Goal: Check status

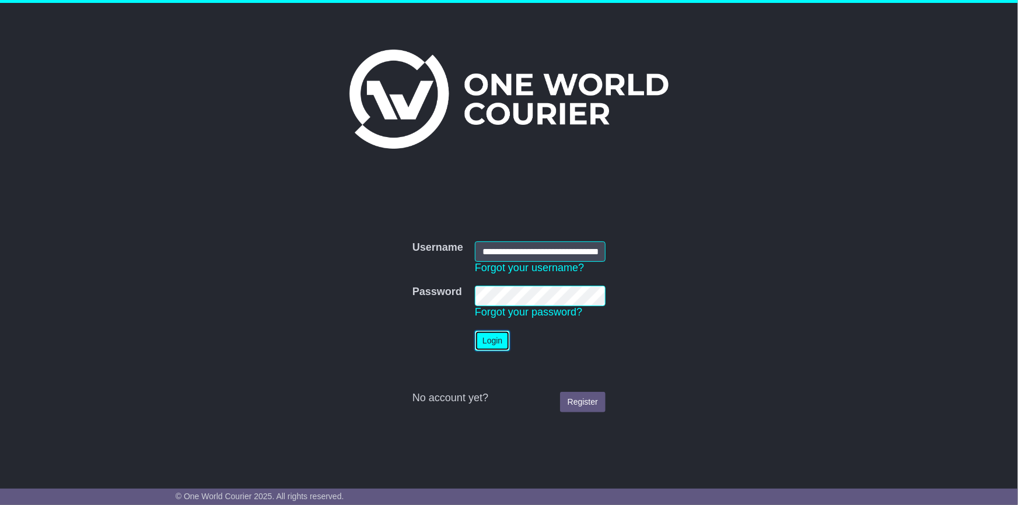
click at [501, 340] on button "Login" at bounding box center [492, 341] width 35 height 20
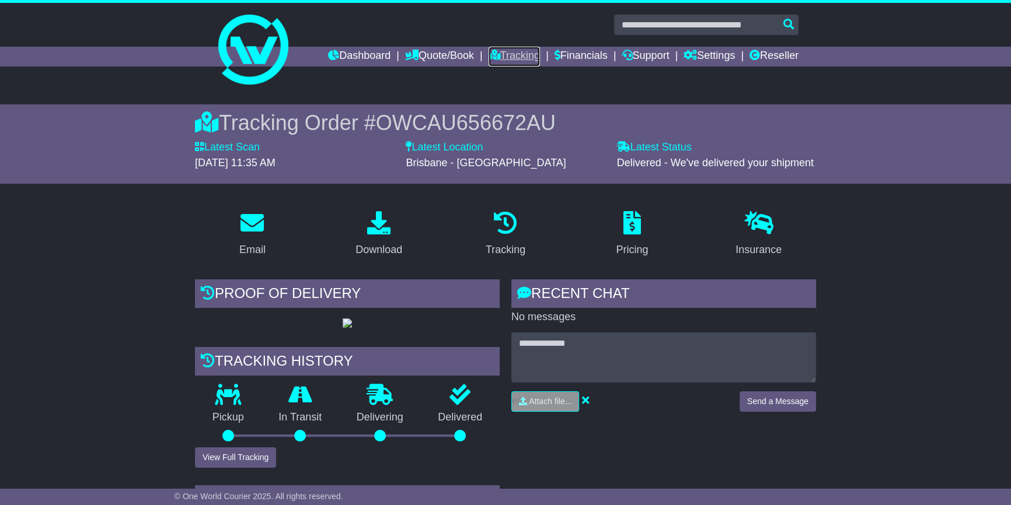
click at [497, 53] on link "Tracking" at bounding box center [513, 57] width 51 height 20
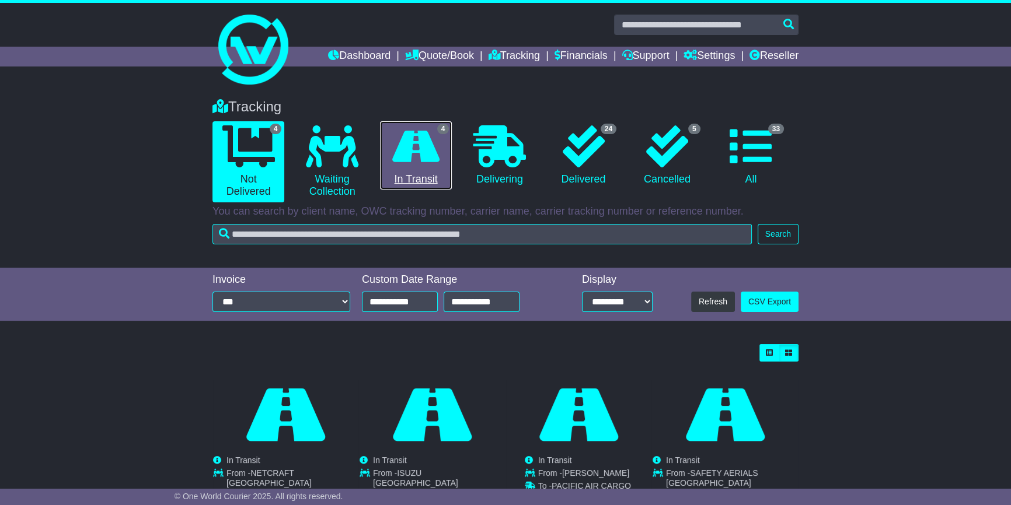
click at [420, 180] on link "4 In Transit" at bounding box center [416, 155] width 72 height 69
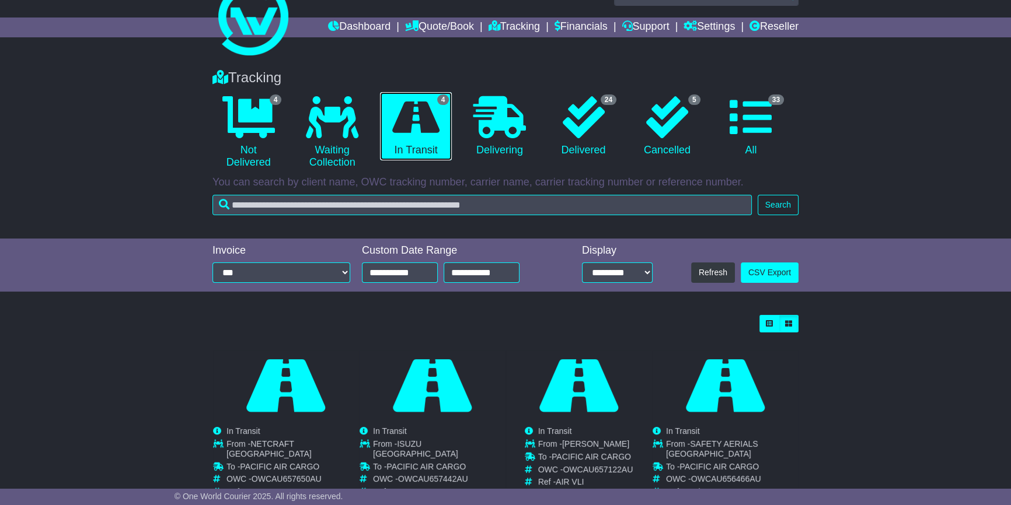
scroll to position [53, 0]
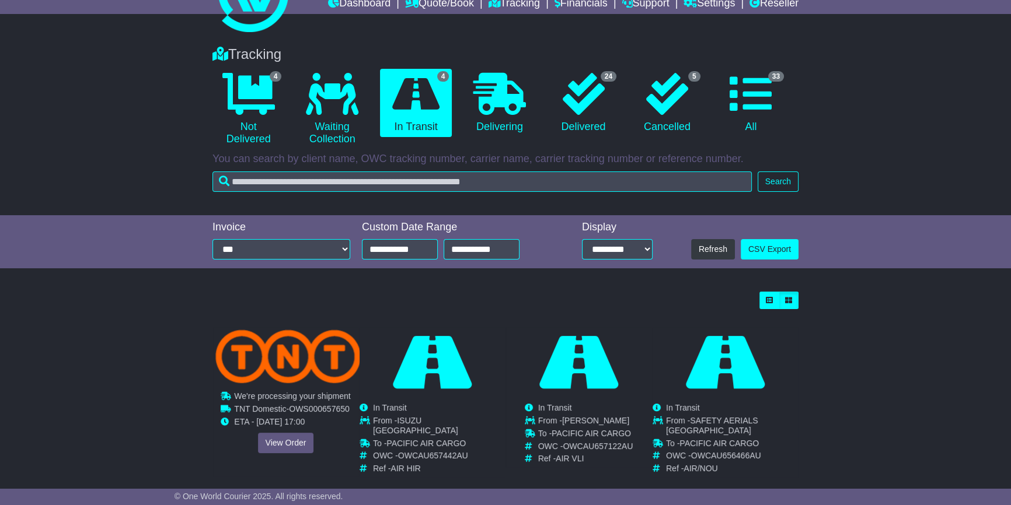
click at [279, 446] on div "Cancelled Waiting Collection In Transit InTransit NETCRAFT AUSTRALIA -" at bounding box center [285, 401] width 145 height 149
click at [280, 436] on link "View Order" at bounding box center [286, 443] width 56 height 20
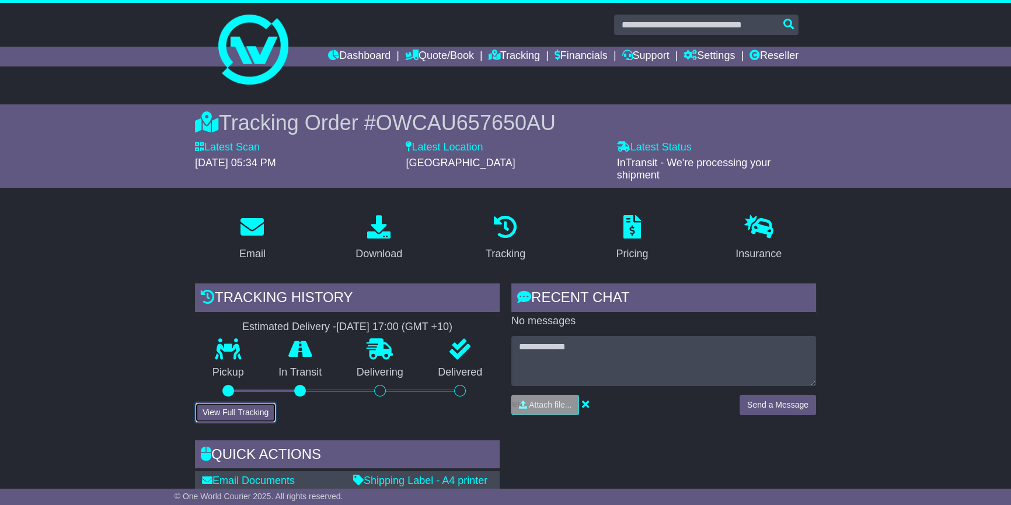
click at [218, 410] on button "View Full Tracking" at bounding box center [235, 413] width 81 height 20
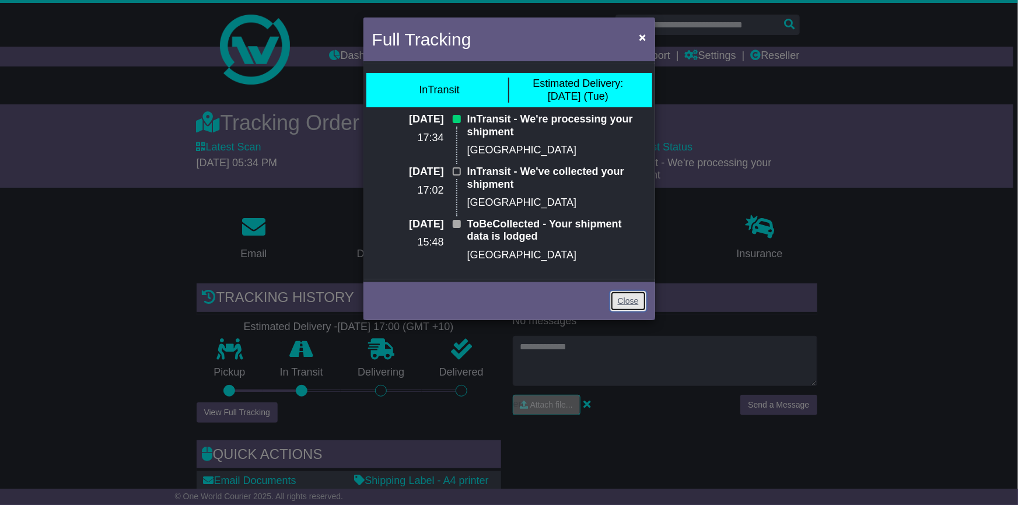
click at [636, 298] on link "Close" at bounding box center [628, 301] width 36 height 20
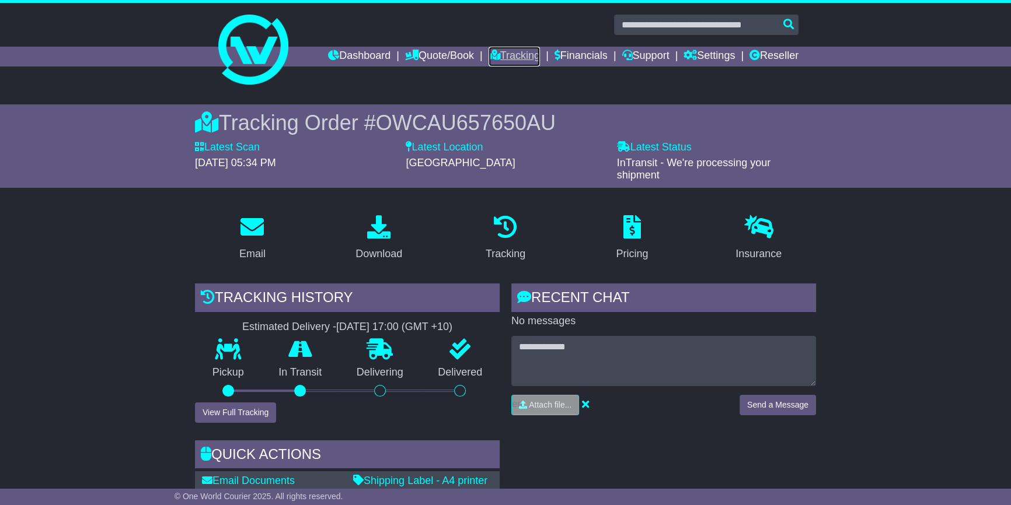
click at [490, 51] on link "Tracking" at bounding box center [513, 57] width 51 height 20
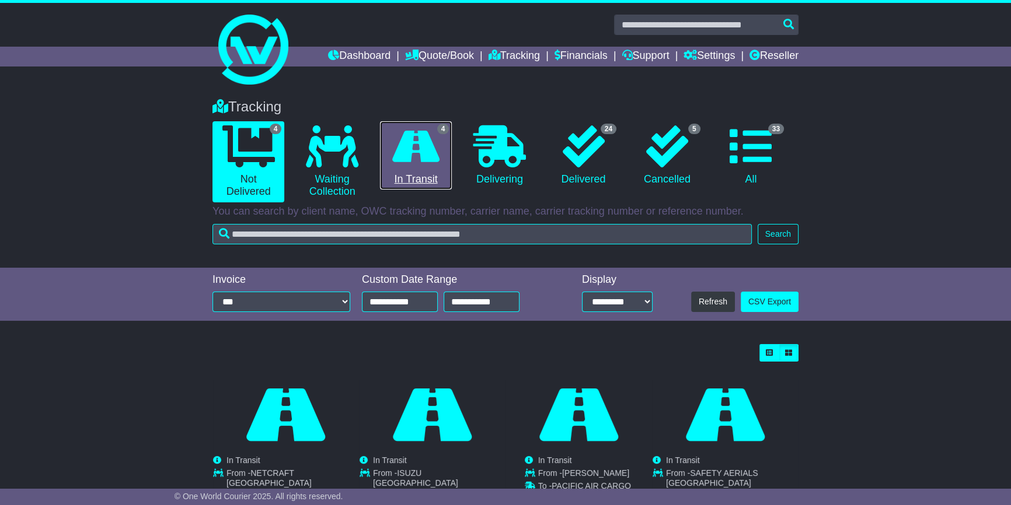
click at [408, 174] on link "4 In Transit" at bounding box center [416, 155] width 72 height 69
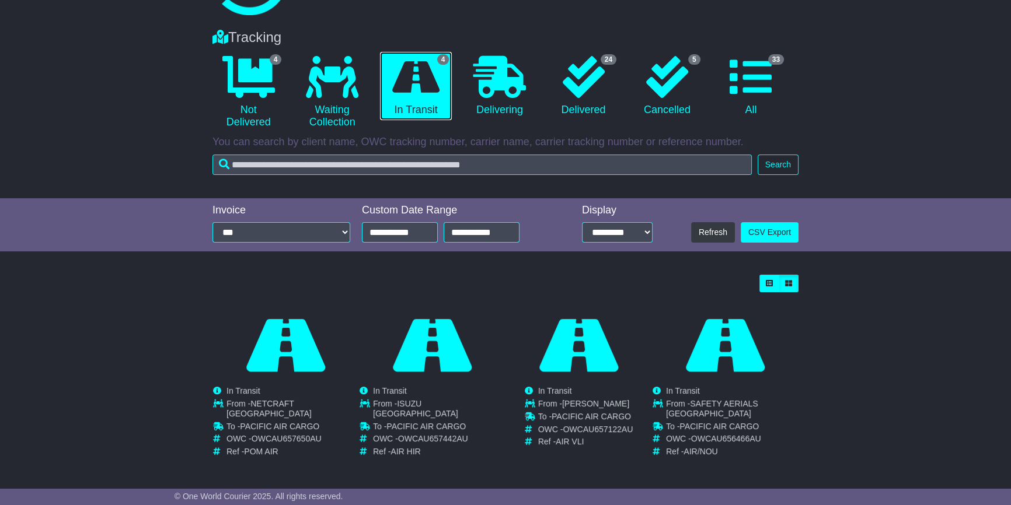
scroll to position [70, 0]
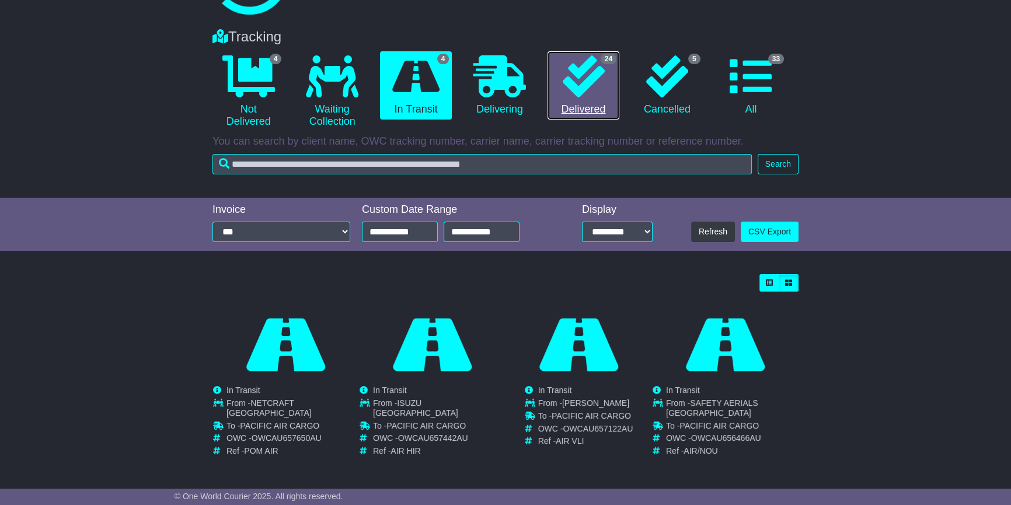
click at [580, 101] on link "24 Delivered" at bounding box center [583, 85] width 72 height 69
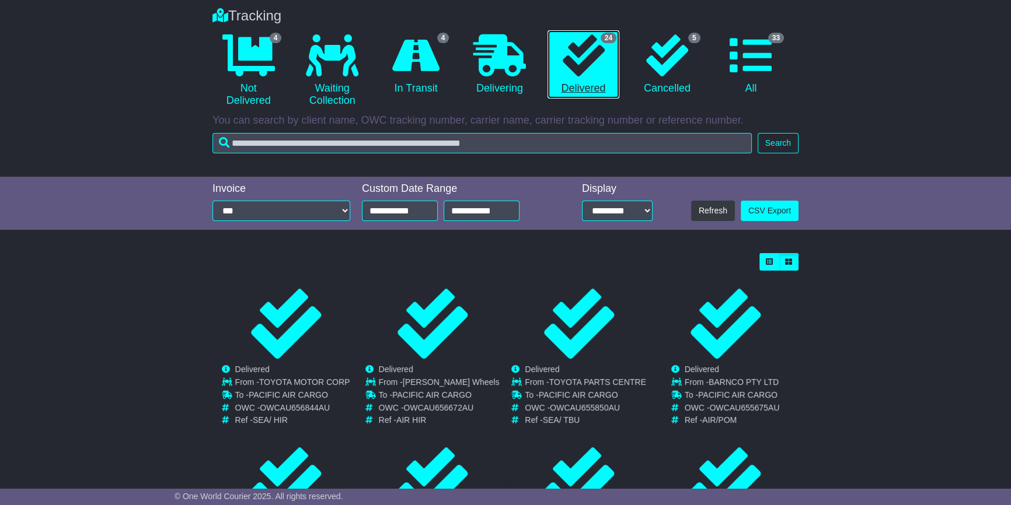
scroll to position [106, 0]
